Goal: Contribute content: Add original content to the website for others to see

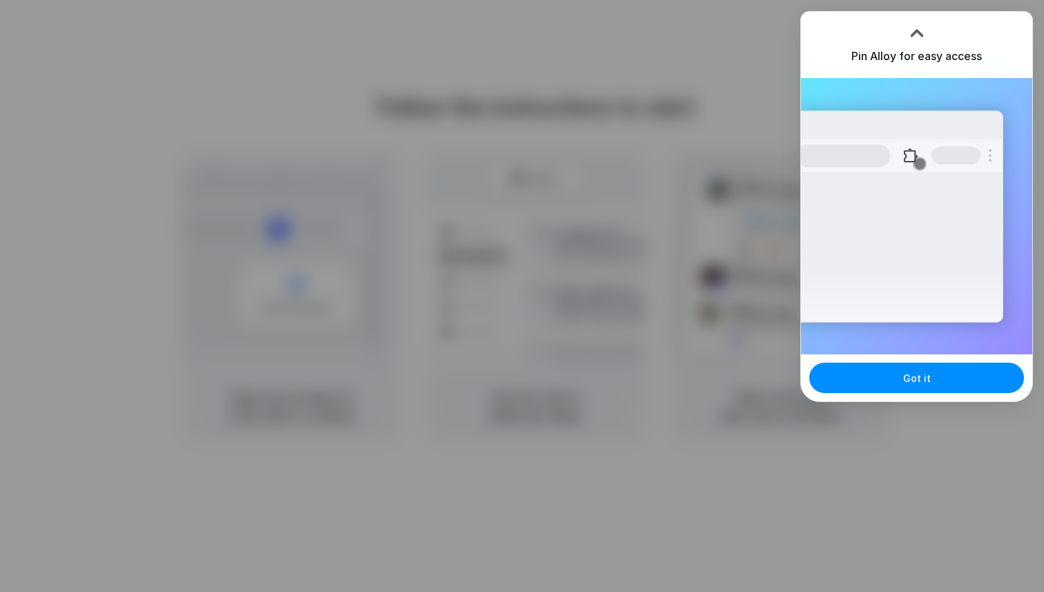
click at [805, 466] on div at bounding box center [522, 296] width 1044 height 592
click at [885, 369] on button "Got it" at bounding box center [916, 378] width 215 height 30
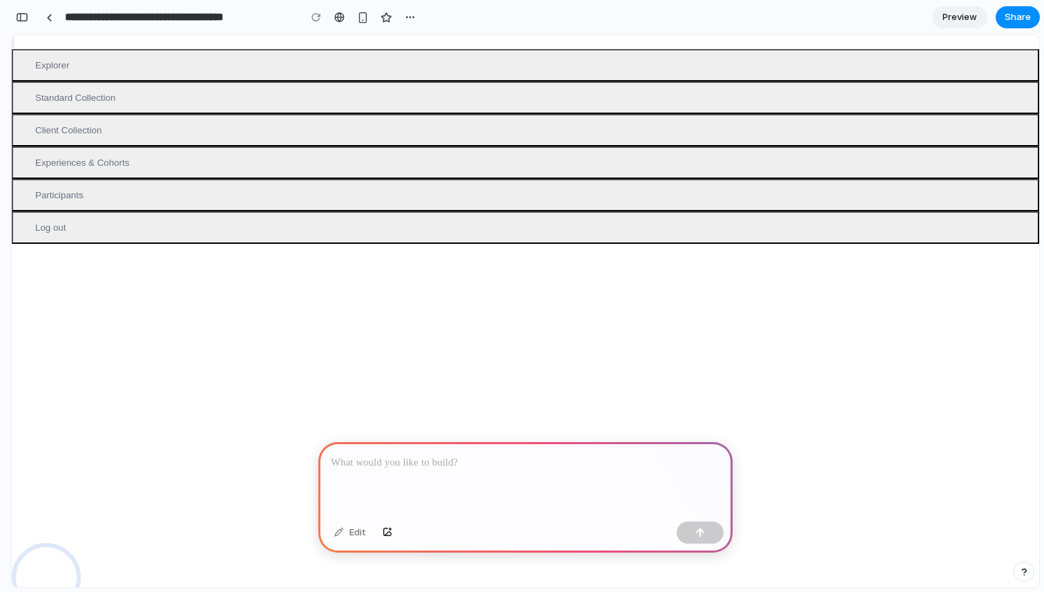
scroll to position [117, 0]
drag, startPoint x: 339, startPoint y: 298, endPoint x: 270, endPoint y: 285, distance: 70.3
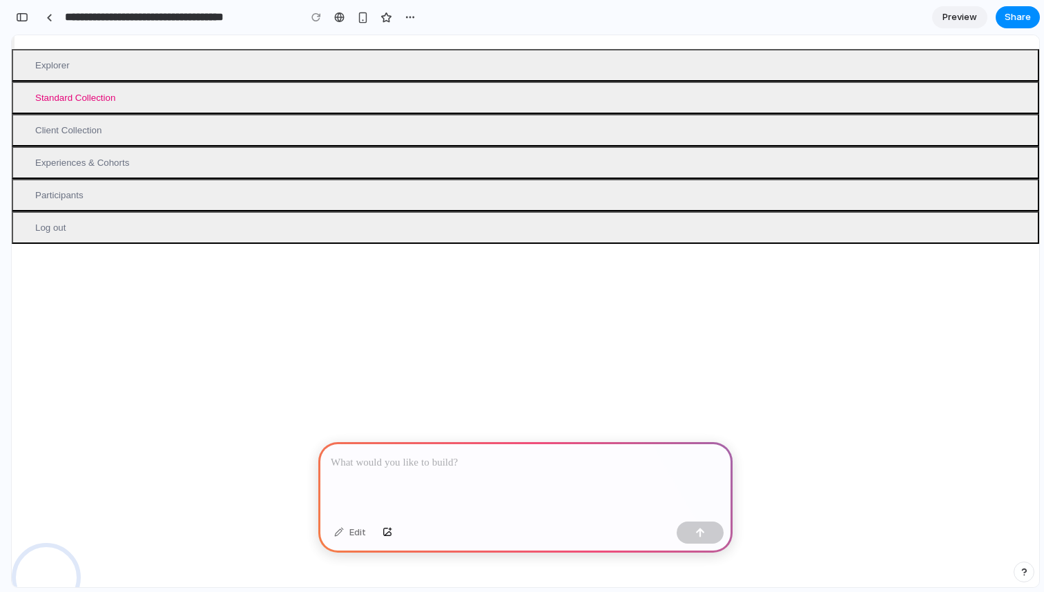
click at [96, 114] on button "Standard Collection" at bounding box center [526, 97] width 1028 height 32
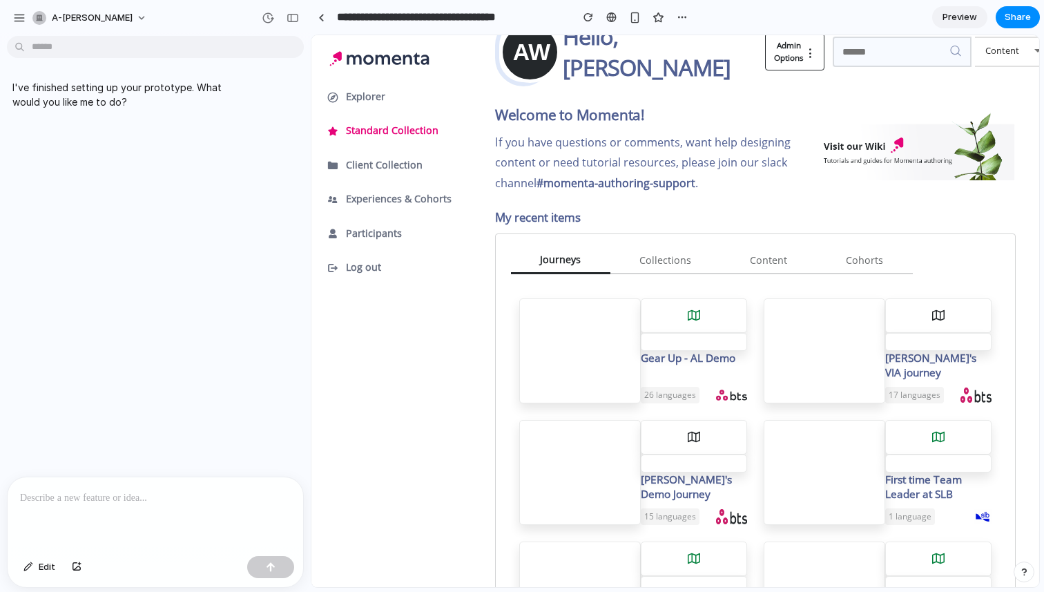
scroll to position [0, 0]
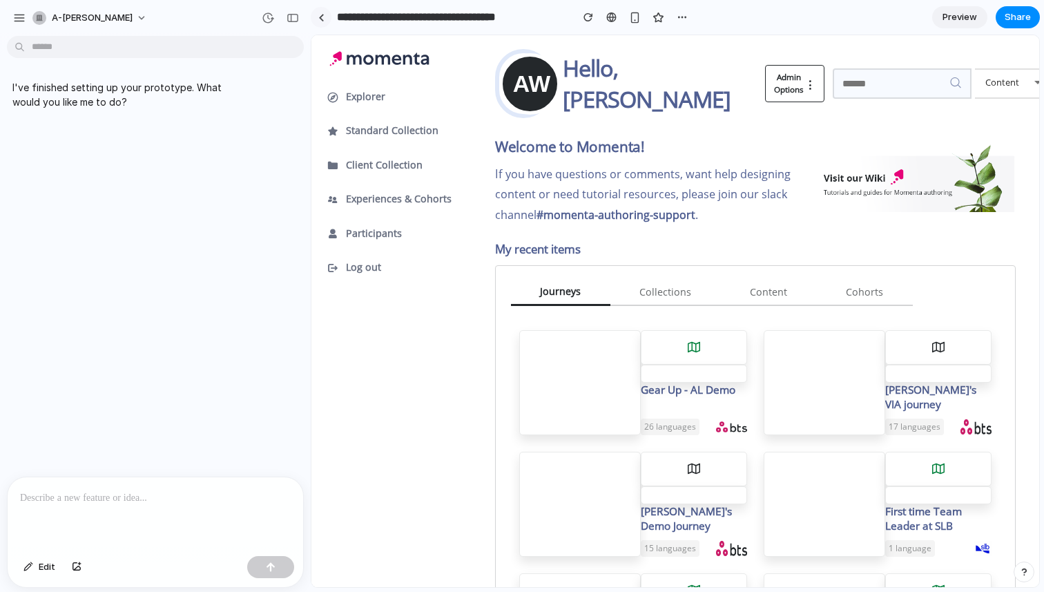
click at [319, 21] on link at bounding box center [321, 17] width 21 height 21
